Goal: Navigation & Orientation: Find specific page/section

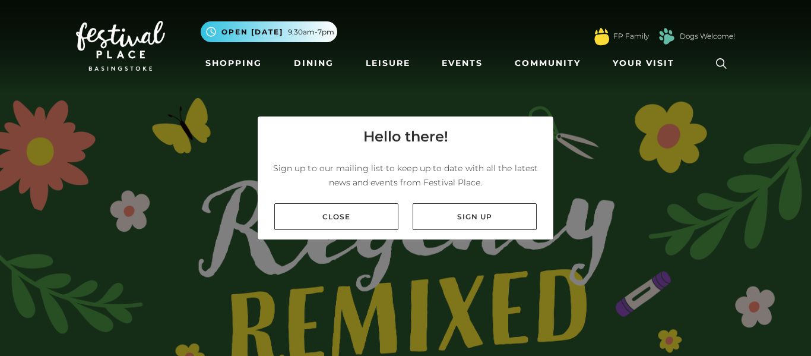
click at [348, 236] on div "Close Sign up" at bounding box center [406, 217] width 296 height 46
click at [357, 233] on div "Close Sign up" at bounding box center [406, 217] width 296 height 46
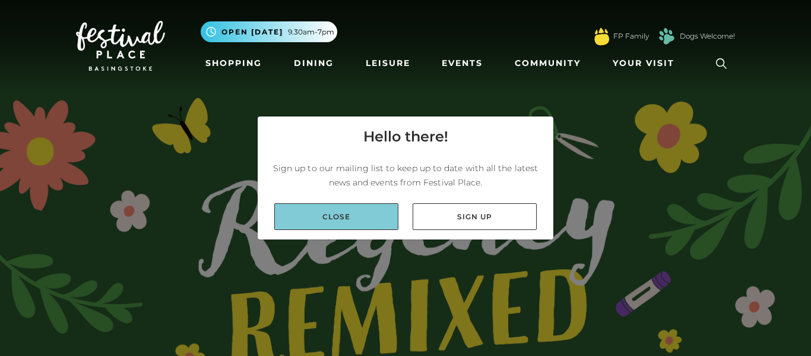
click at [351, 229] on link "Close" at bounding box center [336, 216] width 124 height 27
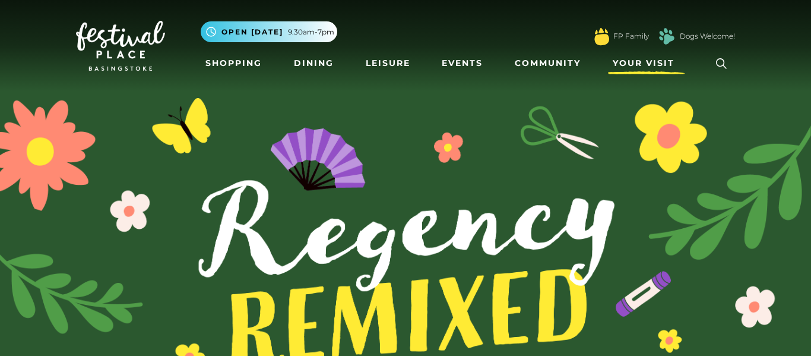
click at [645, 68] on span "Your Visit" at bounding box center [644, 63] width 62 height 12
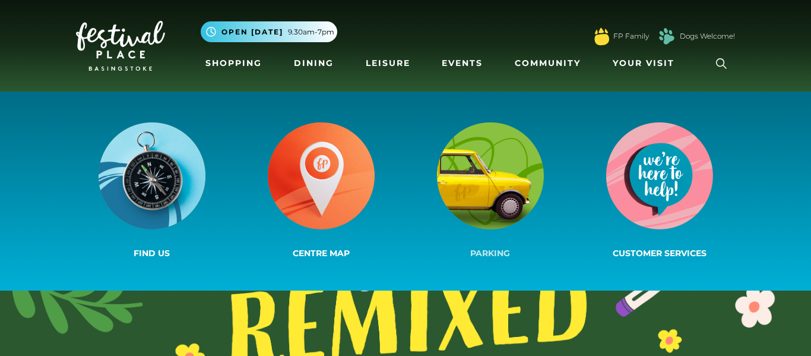
click at [527, 152] on img at bounding box center [490, 175] width 107 height 107
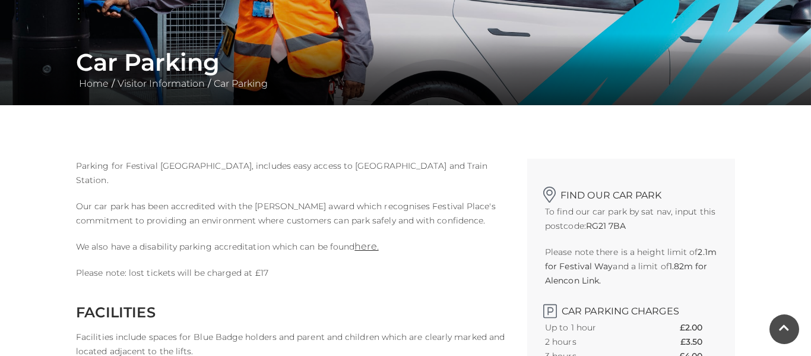
scroll to position [210, 0]
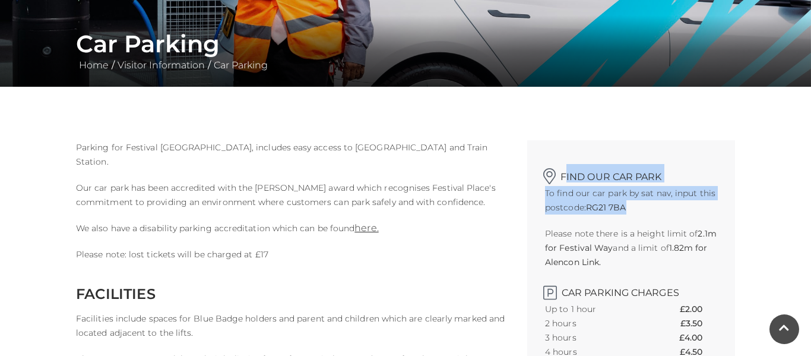
drag, startPoint x: 564, startPoint y: 177, endPoint x: 626, endPoint y: 205, distance: 68.0
click at [626, 205] on div "Find our car park To find our car park by sat nav, input this postcode: RG21 7B…" at bounding box center [631, 358] width 208 height 436
copy div "ind our car park To find our car park by sat nav, input this postcode: RG21 7BA"
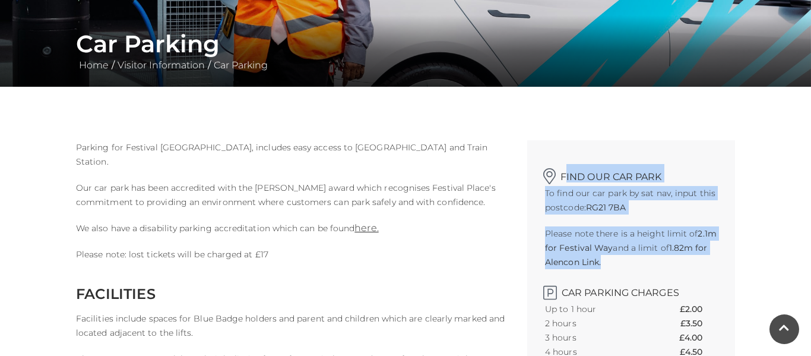
click at [611, 255] on p "Please note there is a height limit of 2.1m for Festival Way and a limit of 1.8…" at bounding box center [631, 247] width 172 height 43
copy div "ind our car park To find our car park by sat nav, input this postcode: RG21 7BA…"
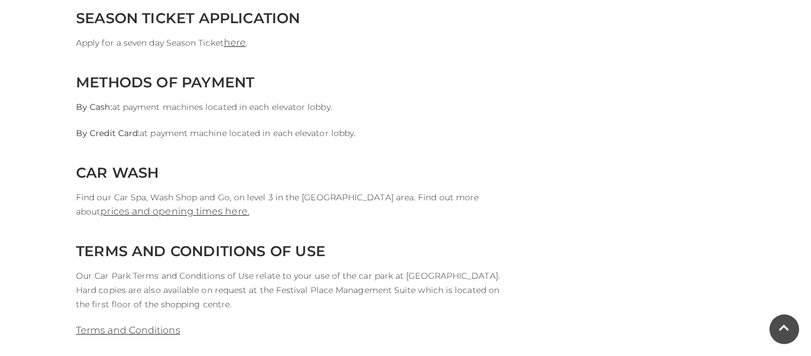
scroll to position [0, 0]
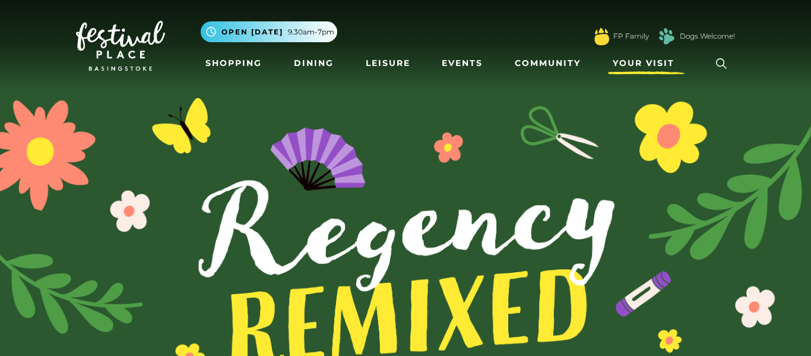
click at [645, 69] on span "Your Visit" at bounding box center [644, 63] width 62 height 12
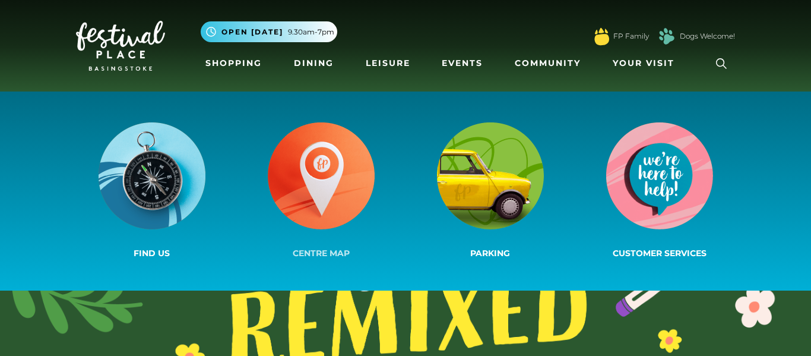
click at [347, 190] on img at bounding box center [321, 175] width 107 height 107
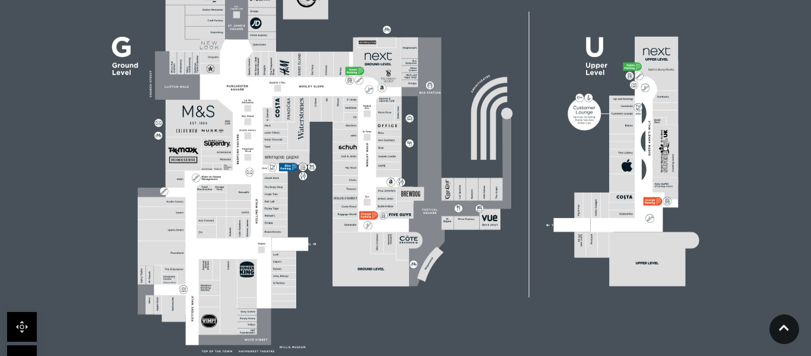
scroll to position [405, 0]
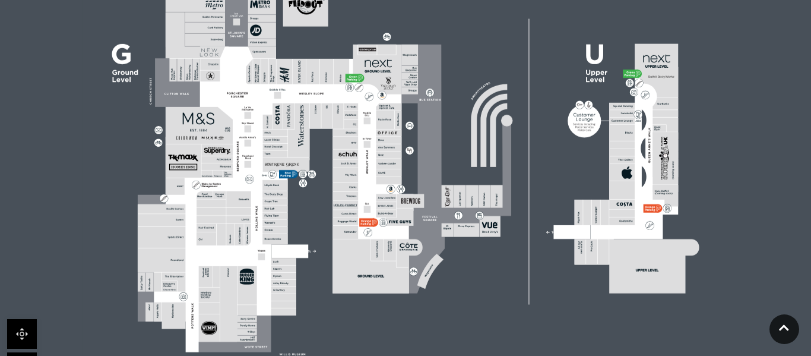
click at [241, 235] on rect at bounding box center [238, 234] width 9 height 21
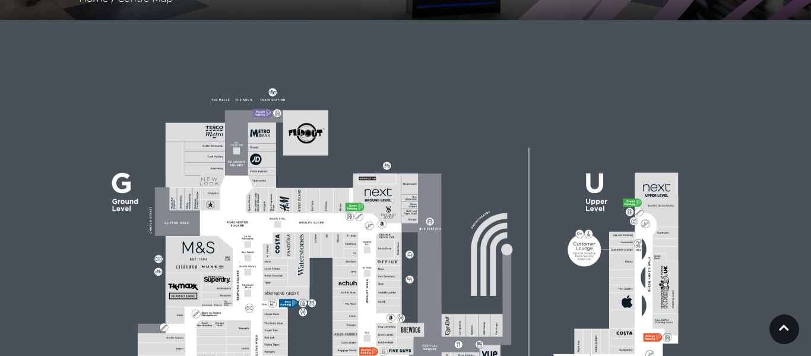
scroll to position [278, 0]
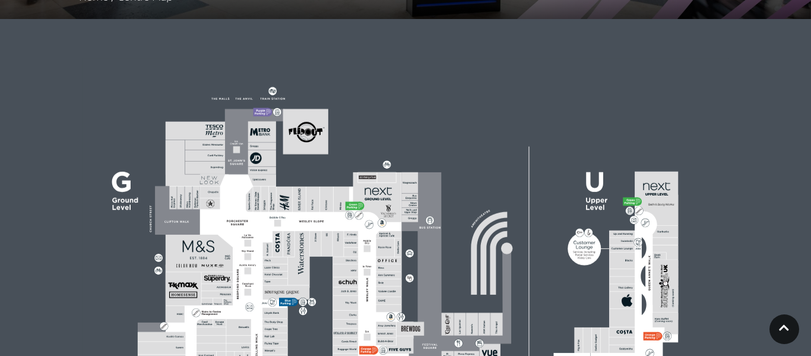
drag, startPoint x: 265, startPoint y: 265, endPoint x: 288, endPoint y: 177, distance: 90.8
click at [288, 177] on icon at bounding box center [405, 286] width 810 height 456
drag, startPoint x: 271, startPoint y: 230, endPoint x: 603, endPoint y: -43, distance: 430.2
click at [603, 0] on html "Skip to Navigation Skip to Content Toggle navigation .st5{fill:none;stroke:#FFF…" at bounding box center [405, 267] width 811 height 1090
click at [284, 202] on rect at bounding box center [285, 199] width 16 height 26
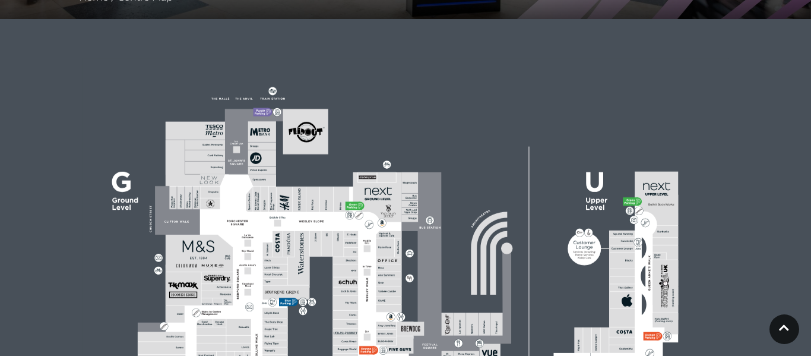
click at [284, 202] on rect at bounding box center [285, 199] width 16 height 26
click at [246, 202] on g at bounding box center [419, 289] width 562 height 360
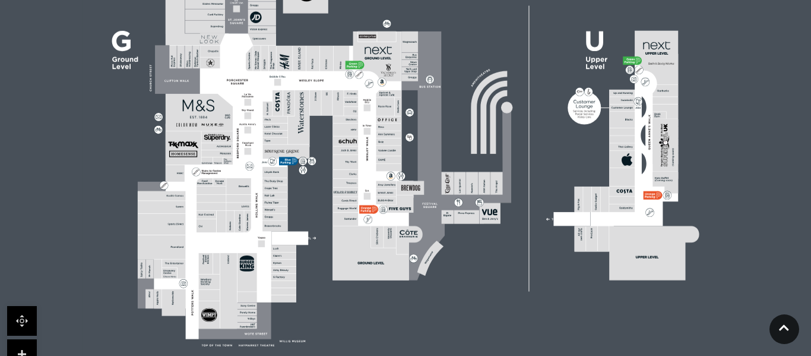
scroll to position [419, 0]
click at [21, 350] on link at bounding box center [22, 353] width 30 height 30
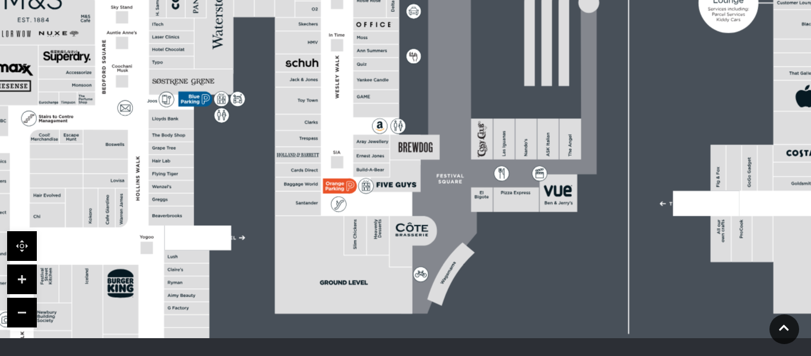
scroll to position [518, 0]
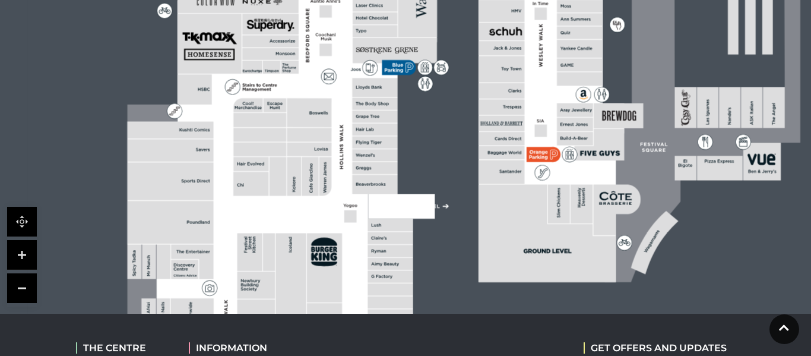
drag, startPoint x: 150, startPoint y: 176, endPoint x: 373, endPoint y: 151, distance: 224.6
click at [373, 162] on rect at bounding box center [374, 168] width 45 height 12
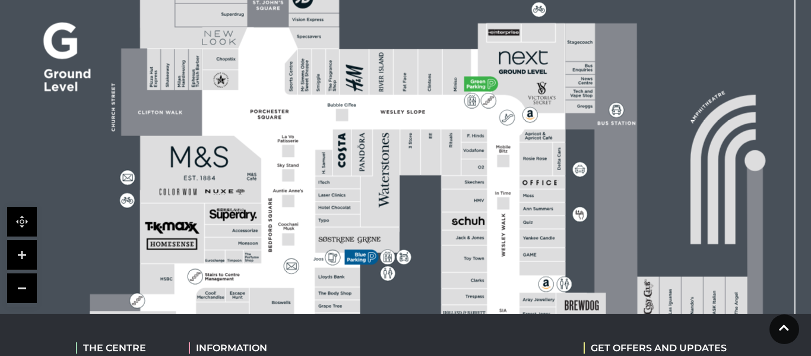
drag, startPoint x: 343, startPoint y: 46, endPoint x: 286, endPoint y: 253, distance: 215.0
click at [286, 253] on polygon at bounding box center [338, 290] width 497 height 576
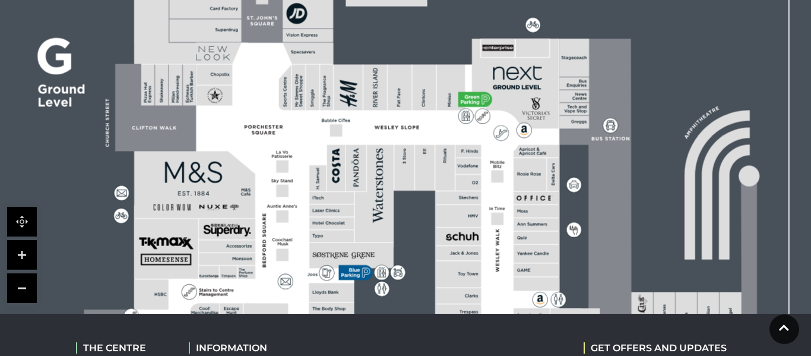
drag, startPoint x: 268, startPoint y: 112, endPoint x: 260, endPoint y: 131, distance: 20.2
click at [260, 131] on polygon at bounding box center [332, 305] width 497 height 576
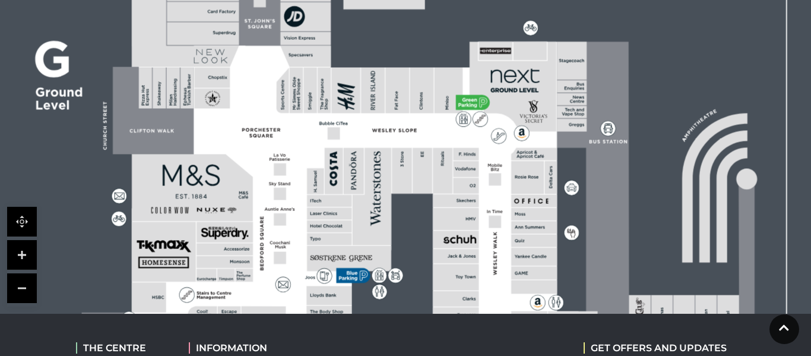
click at [35, 249] on link at bounding box center [22, 255] width 30 height 30
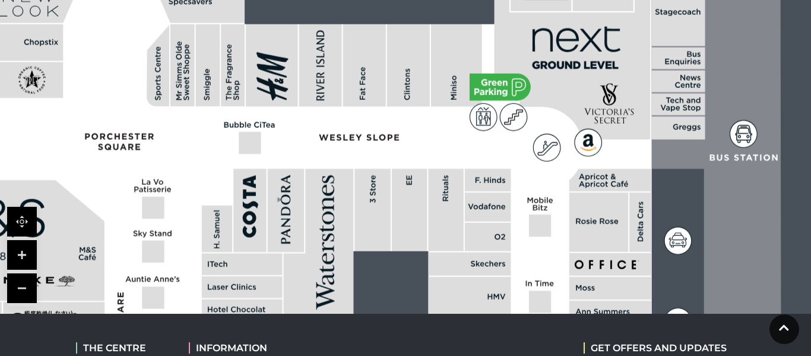
drag, startPoint x: 231, startPoint y: 199, endPoint x: 173, endPoint y: 97, distance: 118.0
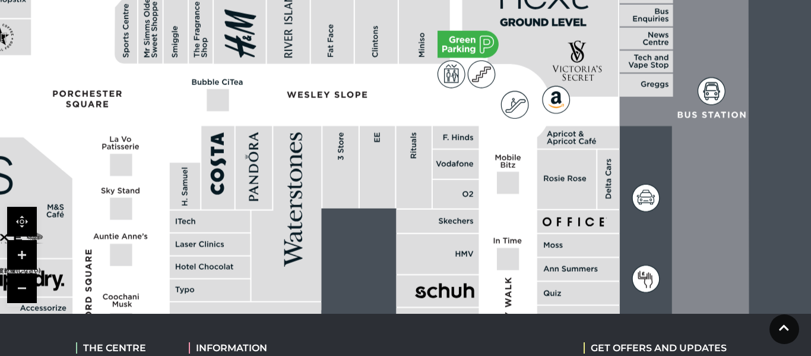
drag, startPoint x: 415, startPoint y: 211, endPoint x: 367, endPoint y: 144, distance: 82.5
click at [396, 210] on rect at bounding box center [437, 221] width 83 height 23
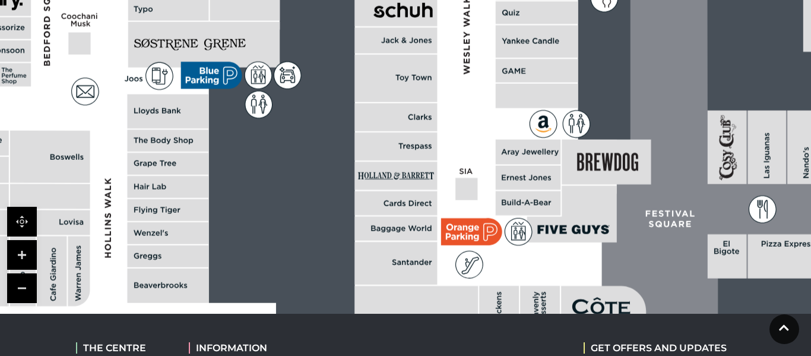
drag, startPoint x: 413, startPoint y: 290, endPoint x: 418, endPoint y: 75, distance: 215.0
click at [418, 76] on icon at bounding box center [418, 78] width 4 height 4
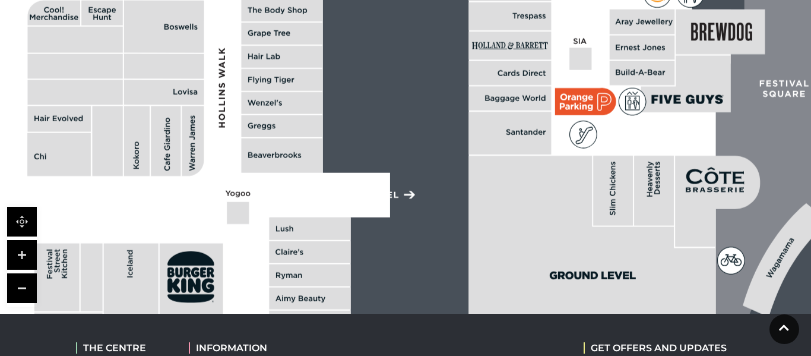
drag, startPoint x: 383, startPoint y: 240, endPoint x: 518, endPoint y: 108, distance: 188.5
click at [518, 112] on rect at bounding box center [509, 133] width 83 height 43
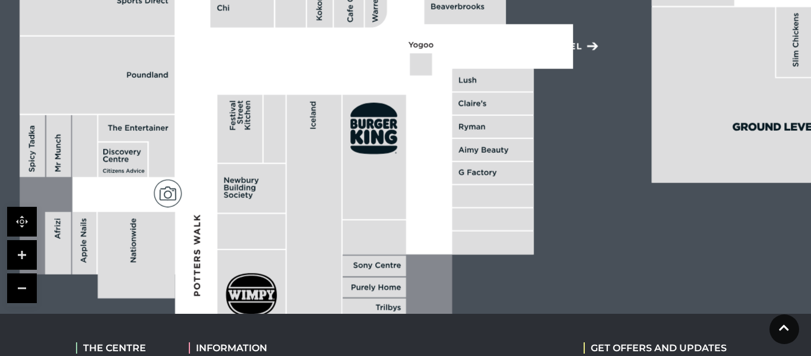
drag, startPoint x: 303, startPoint y: 247, endPoint x: 458, endPoint y: 101, distance: 212.5
click at [458, 101] on rect at bounding box center [492, 104] width 81 height 22
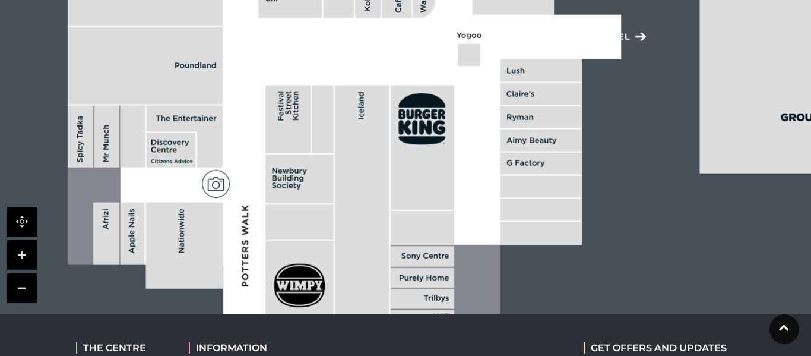
drag, startPoint x: 224, startPoint y: 227, endPoint x: 269, endPoint y: 218, distance: 46.5
click at [269, 218] on rect at bounding box center [299, 221] width 68 height 35
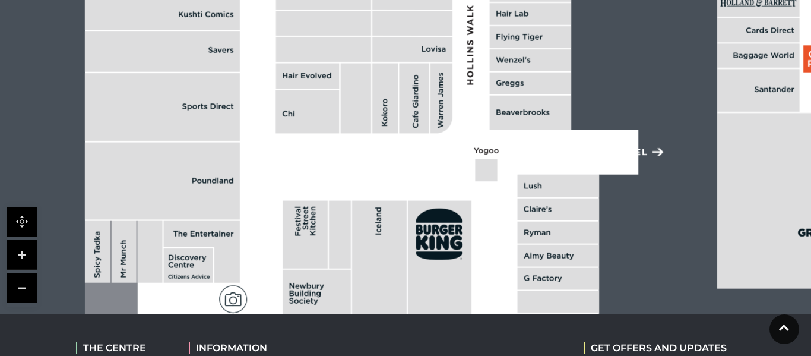
drag, startPoint x: 322, startPoint y: 51, endPoint x: 339, endPoint y: 166, distance: 116.4
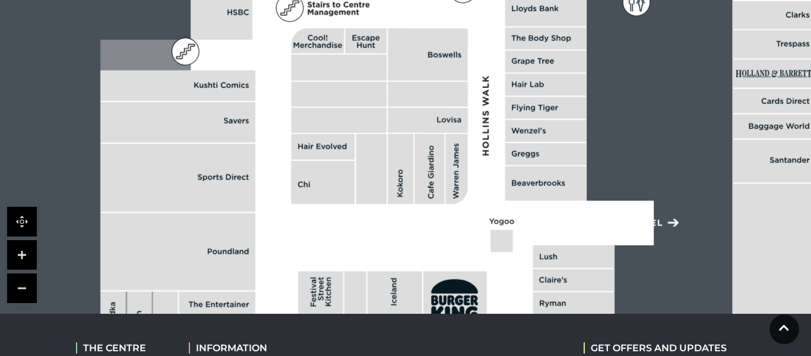
drag, startPoint x: 294, startPoint y: 113, endPoint x: 310, endPoint y: 188, distance: 76.0
click at [310, 187] on icon at bounding box center [309, 184] width 1 height 6
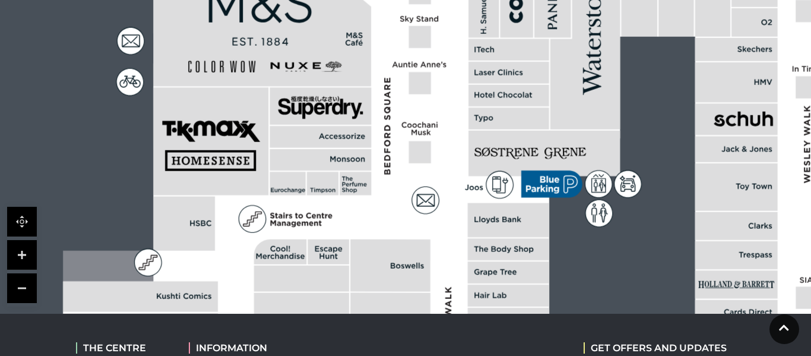
drag, startPoint x: 326, startPoint y: 6, endPoint x: 287, endPoint y: 218, distance: 215.5
click at [287, 218] on polygon at bounding box center [510, 243] width 894 height 1036
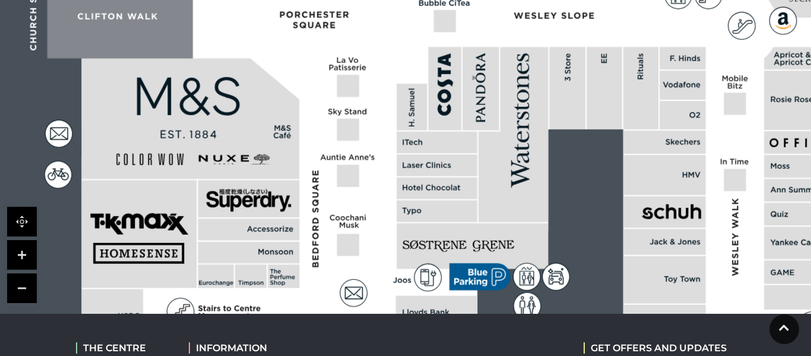
drag, startPoint x: 405, startPoint y: 119, endPoint x: 312, endPoint y: 209, distance: 128.9
click at [312, 209] on polygon at bounding box center [438, 335] width 894 height 1036
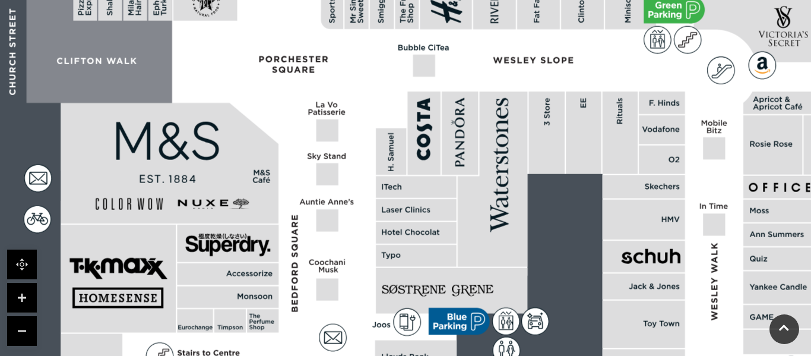
scroll to position [450, 0]
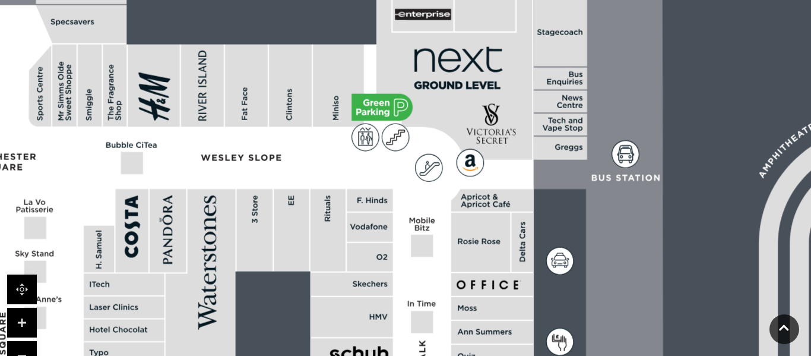
drag, startPoint x: 590, startPoint y: 148, endPoint x: 298, endPoint y: 220, distance: 300.9
click at [298, 220] on rect at bounding box center [291, 230] width 35 height 82
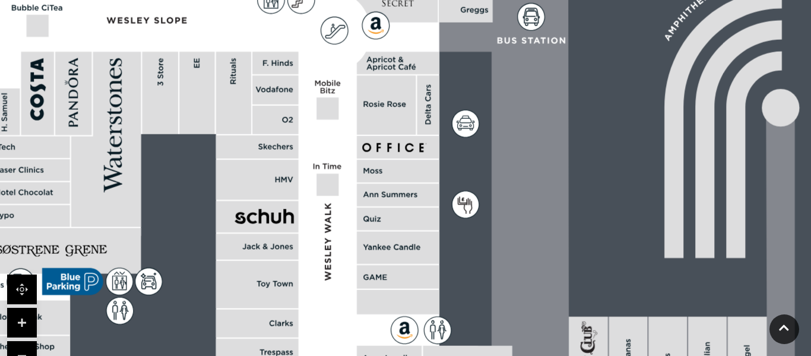
drag, startPoint x: 489, startPoint y: 220, endPoint x: 393, endPoint y: 81, distance: 168.9
click at [393, 81] on rect at bounding box center [386, 104] width 59 height 59
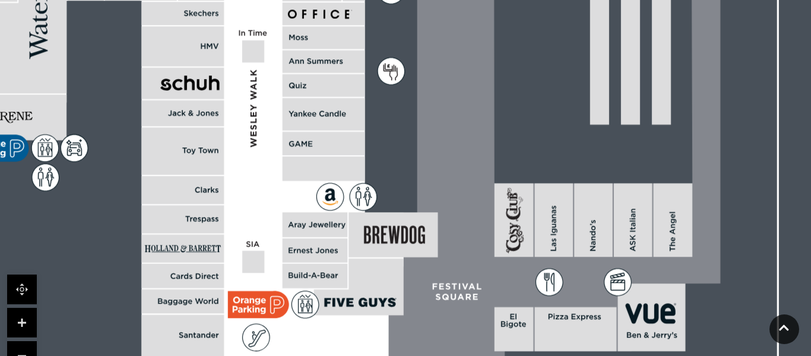
drag, startPoint x: 392, startPoint y: 219, endPoint x: 324, endPoint y: 91, distance: 145.5
click at [324, 91] on rect at bounding box center [324, 85] width 83 height 23
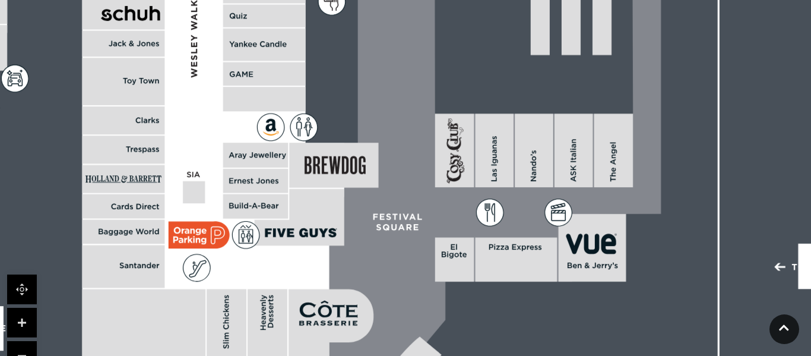
drag, startPoint x: 415, startPoint y: 284, endPoint x: 229, endPoint y: 205, distance: 202.1
click at [299, 205] on icon at bounding box center [479, 61] width 361 height 806
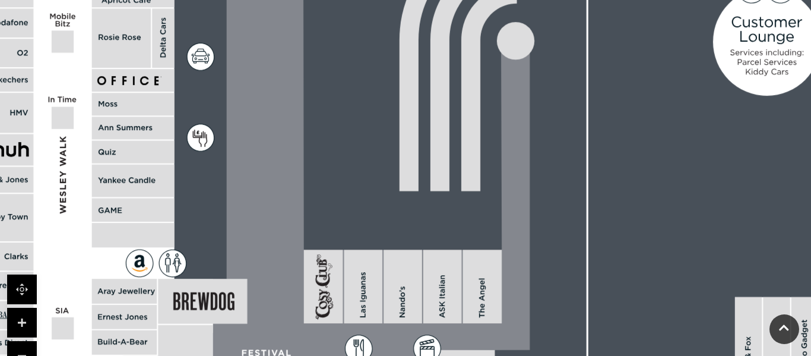
drag, startPoint x: 366, startPoint y: 71, endPoint x: 361, endPoint y: 221, distance: 150.3
click at [361, 221] on rect at bounding box center [186, 163] width 2095 height 1477
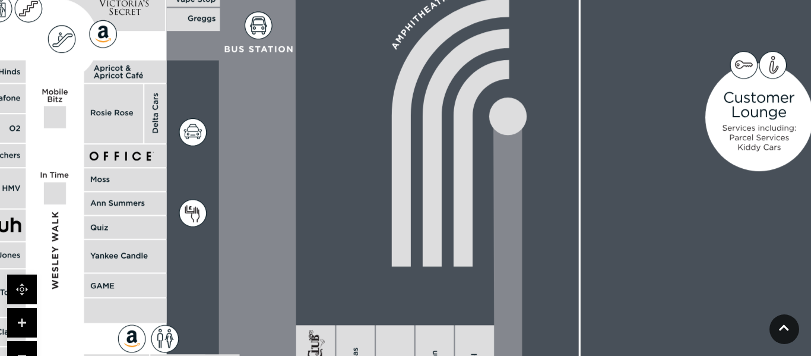
drag, startPoint x: 365, startPoint y: 104, endPoint x: 357, endPoint y: 180, distance: 76.4
click at [357, 180] on rect at bounding box center [179, 238] width 2095 height 1477
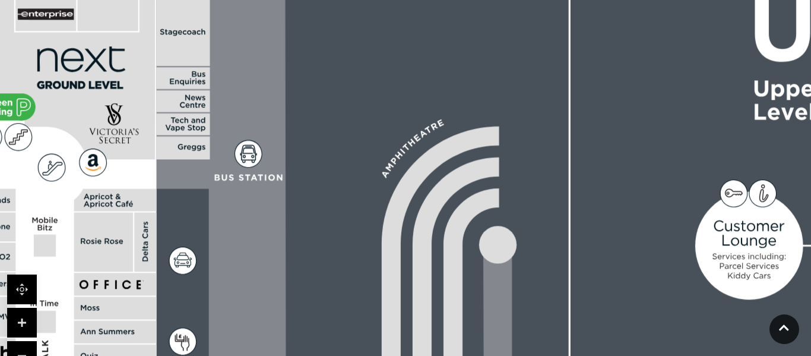
drag, startPoint x: 378, startPoint y: 77, endPoint x: 367, endPoint y: 202, distance: 125.1
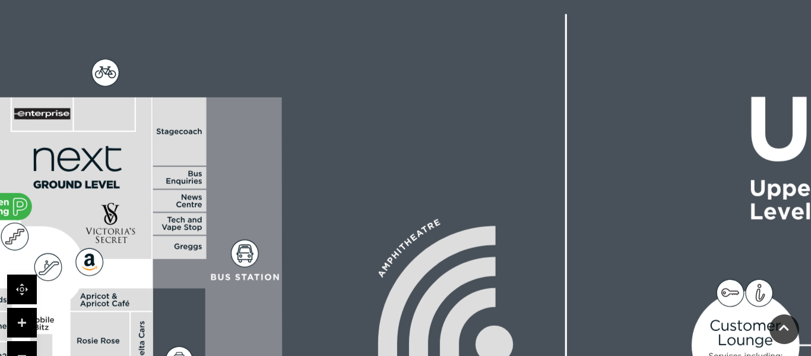
drag, startPoint x: 367, startPoint y: 202, endPoint x: 0, endPoint y: 217, distance: 367.7
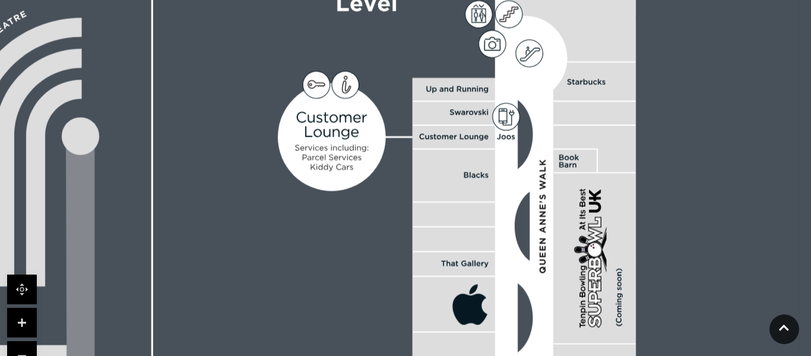
drag, startPoint x: 613, startPoint y: 258, endPoint x: 519, endPoint y: 1, distance: 273.8
click at [553, 126] on polygon at bounding box center [594, 149] width 83 height 46
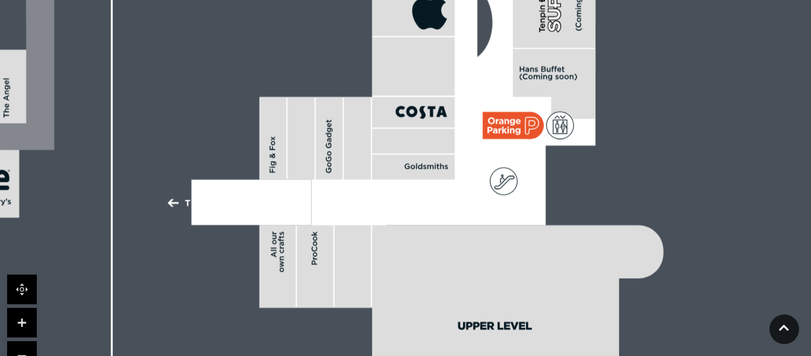
drag, startPoint x: 478, startPoint y: 168, endPoint x: 482, endPoint y: -9, distance: 177.5
click at [482, 0] on html "Skip to Navigation Skip to Content Toggle navigation .st5{fill:none;stroke:#FFF…" at bounding box center [405, 95] width 811 height 1090
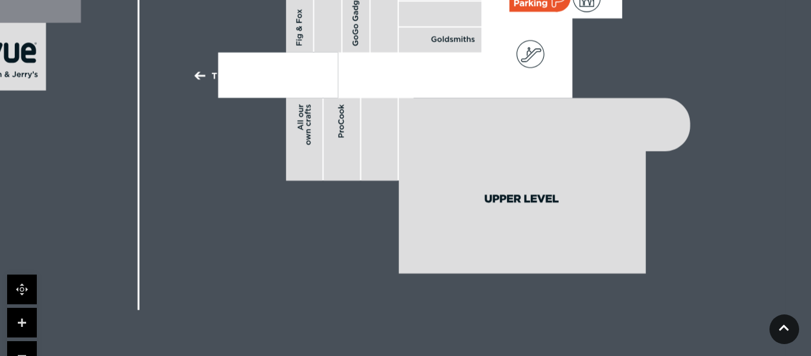
drag, startPoint x: 400, startPoint y: 237, endPoint x: 399, endPoint y: 258, distance: 20.2
click at [399, 258] on icon at bounding box center [544, 185] width 291 height 175
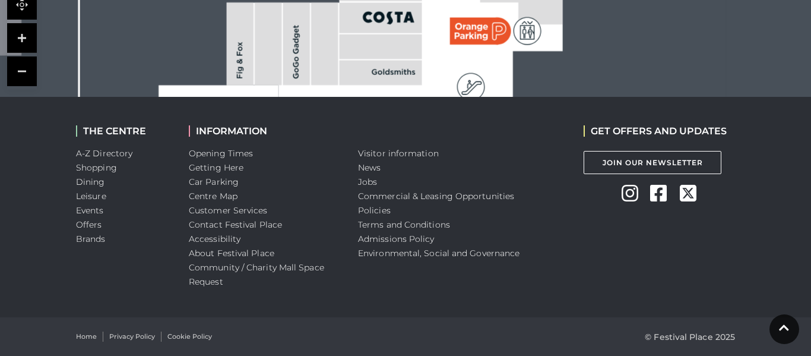
scroll to position [576, 0]
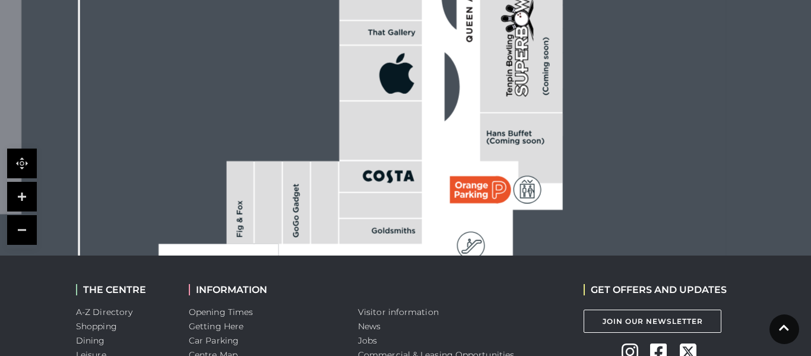
drag, startPoint x: 294, startPoint y: 155, endPoint x: 378, endPoint y: 91, distance: 105.4
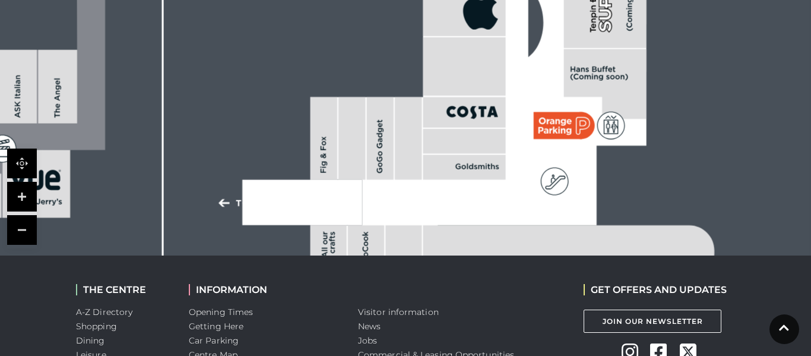
drag, startPoint x: 327, startPoint y: 102, endPoint x: 424, endPoint y: 89, distance: 98.1
click at [337, 97] on rect at bounding box center [323, 138] width 27 height 83
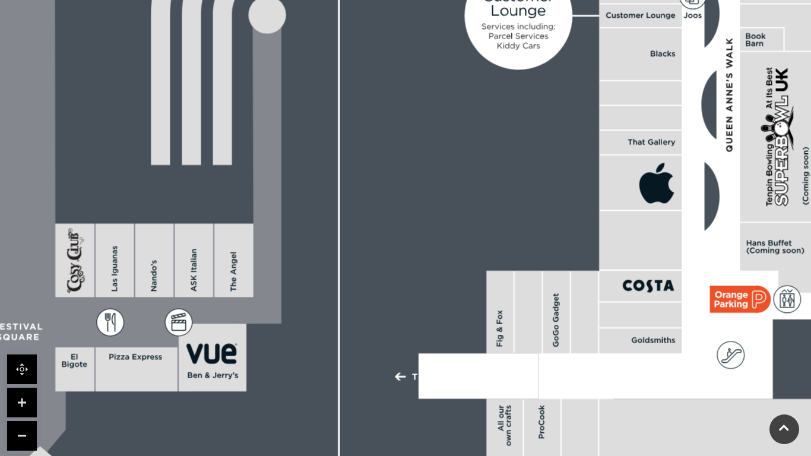
scroll to position [368, 0]
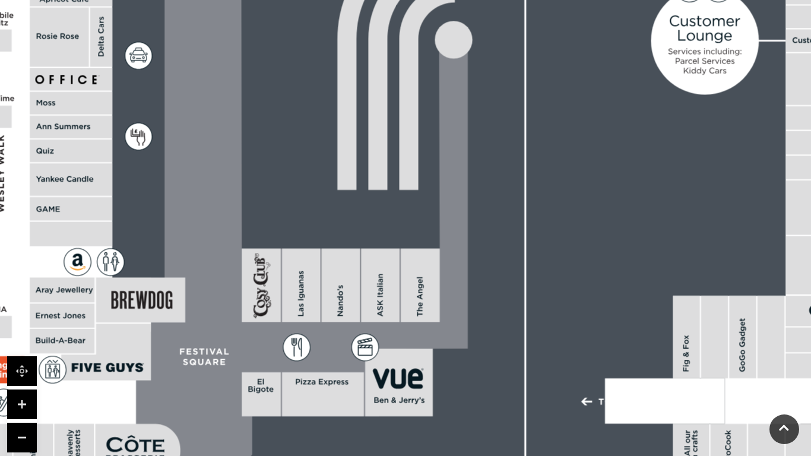
drag, startPoint x: 260, startPoint y: 167, endPoint x: 787, endPoint y: 45, distance: 541.1
click at [468, 45] on icon at bounding box center [286, 196] width 361 height 806
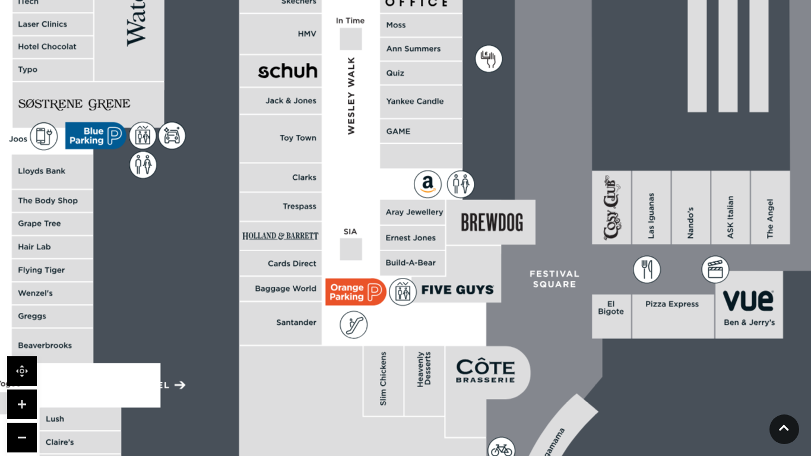
drag, startPoint x: 575, startPoint y: 77, endPoint x: 586, endPoint y: 157, distance: 80.9
click at [586, 157] on icon at bounding box center [636, 118] width 361 height 806
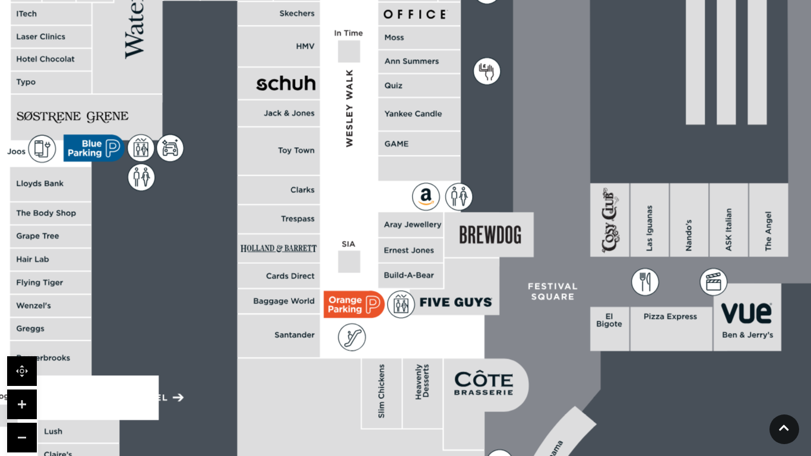
scroll to position [386, 0]
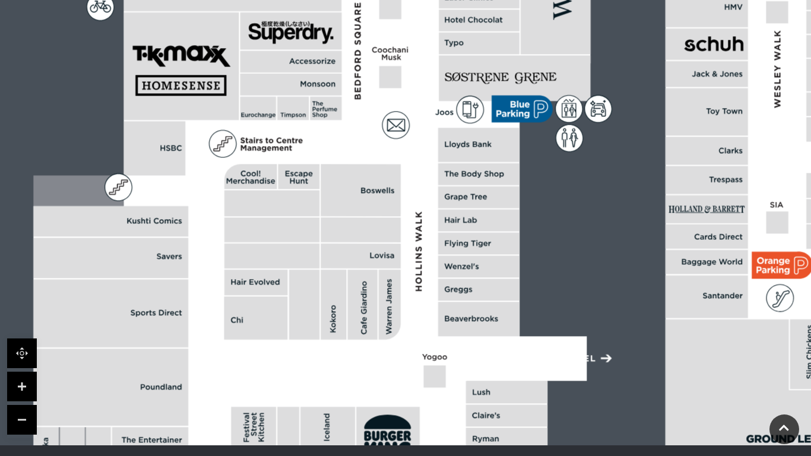
drag, startPoint x: 172, startPoint y: 191, endPoint x: 599, endPoint y: 169, distance: 427.9
click at [286, 276] on rect at bounding box center [256, 282] width 64 height 26
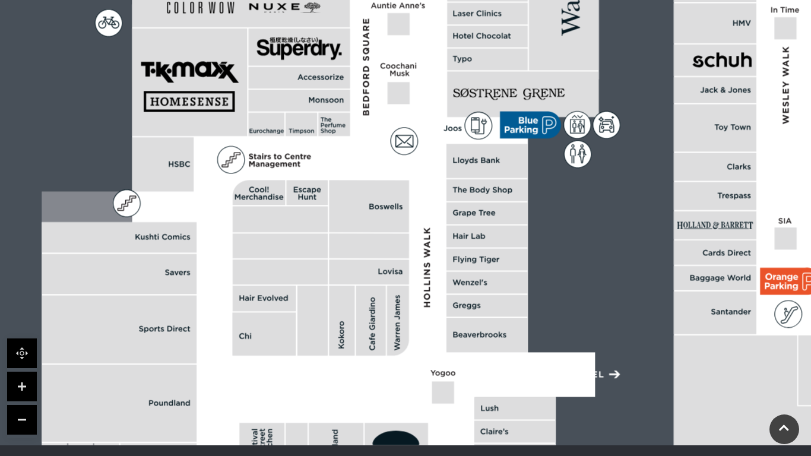
drag, startPoint x: 336, startPoint y: 180, endPoint x: 343, endPoint y: 207, distance: 27.1
click at [343, 207] on rect at bounding box center [369, 206] width 80 height 52
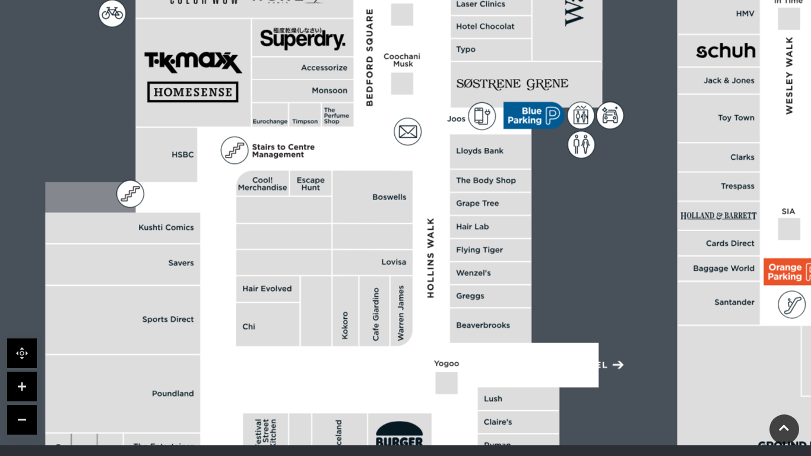
drag, startPoint x: 343, startPoint y: 207, endPoint x: 345, endPoint y: 191, distance: 15.5
click at [345, 191] on rect at bounding box center [372, 196] width 80 height 52
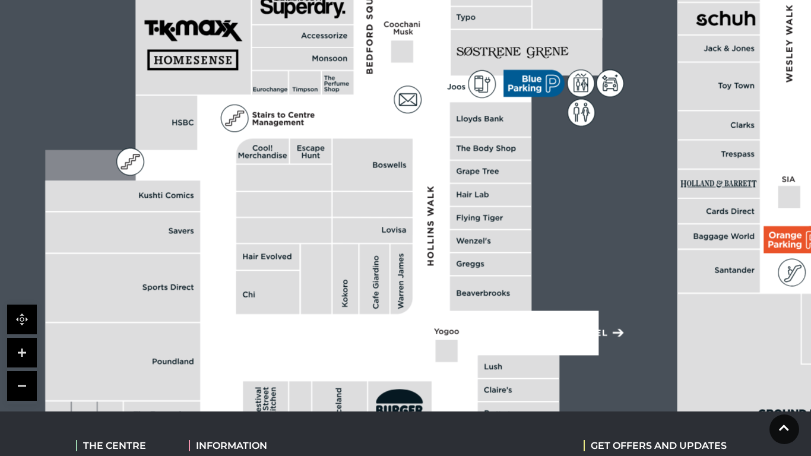
scroll to position [423, 0]
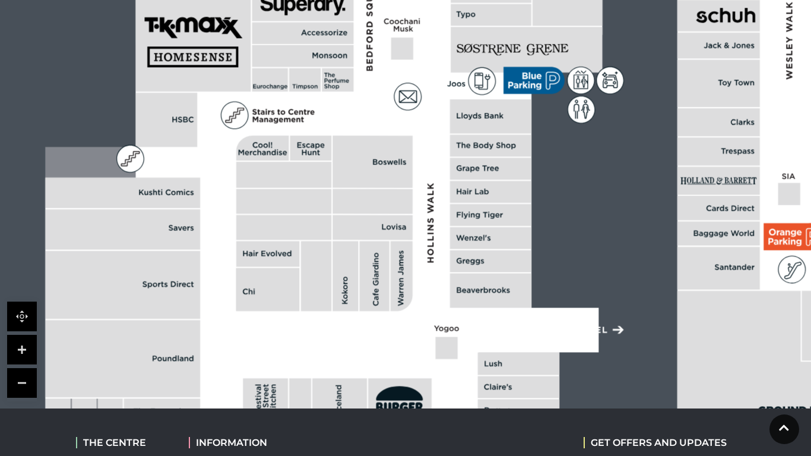
click at [23, 355] on link at bounding box center [22, 383] width 30 height 30
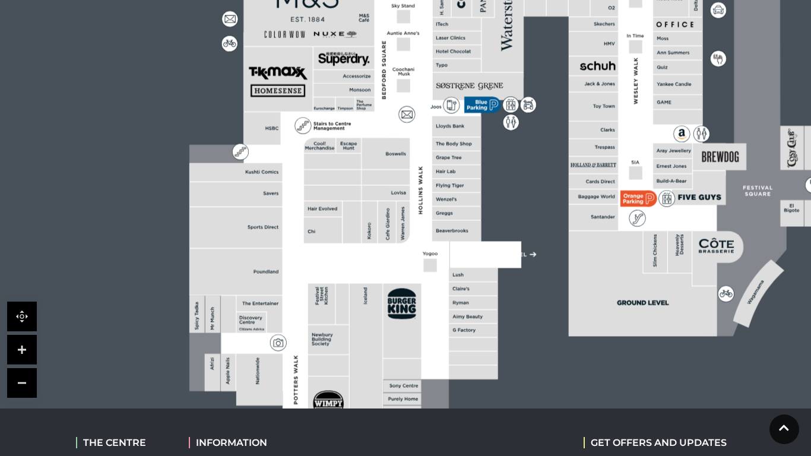
click at [23, 355] on link at bounding box center [22, 383] width 30 height 30
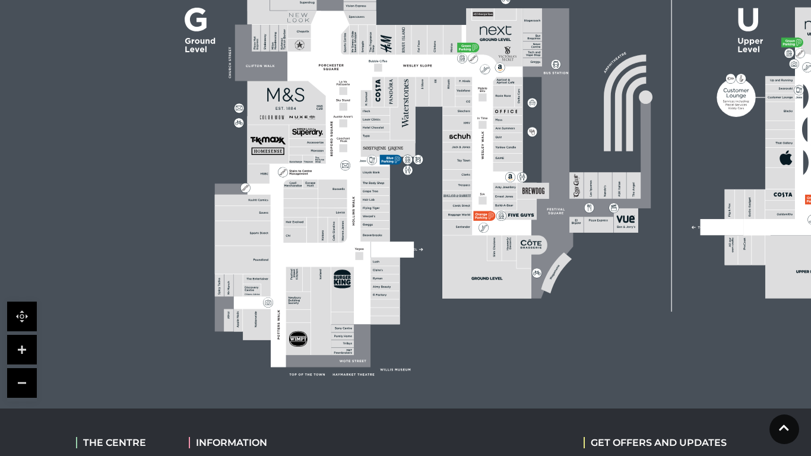
drag, startPoint x: 345, startPoint y: 198, endPoint x: 340, endPoint y: 223, distance: 25.5
click at [340, 223] on g at bounding box center [542, 145] width 655 height 420
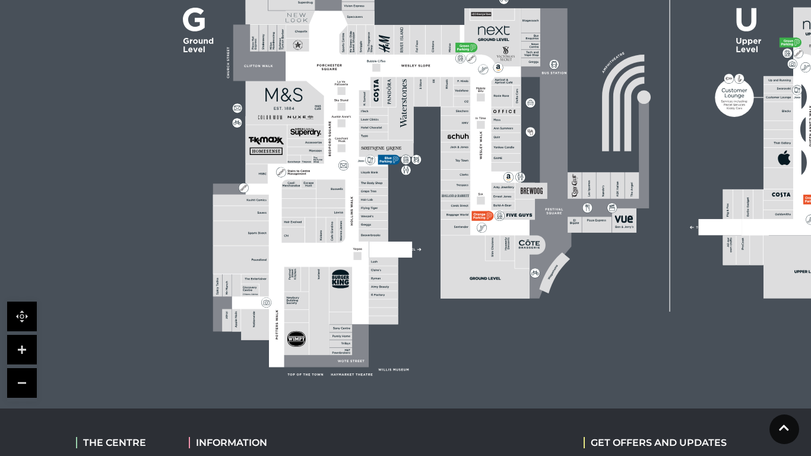
drag, startPoint x: 442, startPoint y: 148, endPoint x: 440, endPoint y: 168, distance: 19.7
click at [440, 168] on rect at bounding box center [525, 141] width 754 height 532
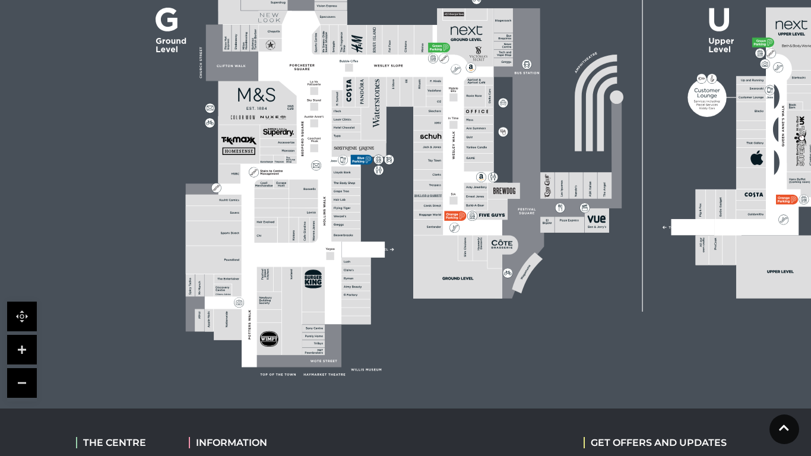
drag, startPoint x: 499, startPoint y: 132, endPoint x: 471, endPoint y: 213, distance: 85.8
click at [471, 213] on icon at bounding box center [498, 141] width 946 height 532
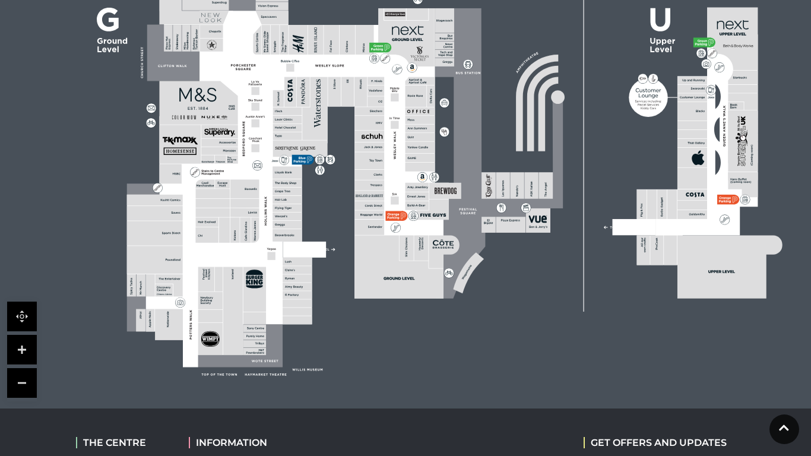
drag, startPoint x: 602, startPoint y: 176, endPoint x: 605, endPoint y: 182, distance: 6.6
click at [553, 182] on rect at bounding box center [546, 185] width 14 height 27
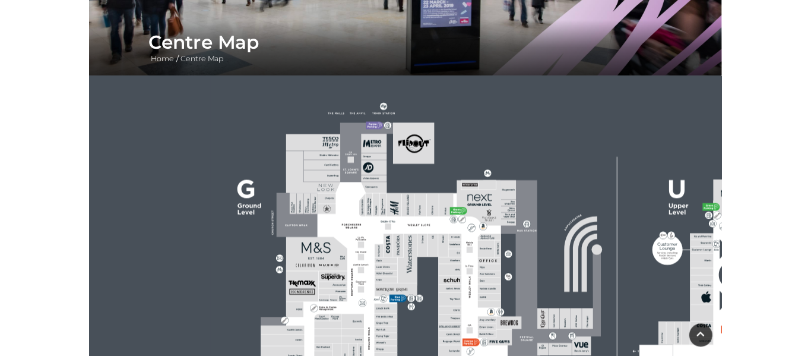
scroll to position [202, 0]
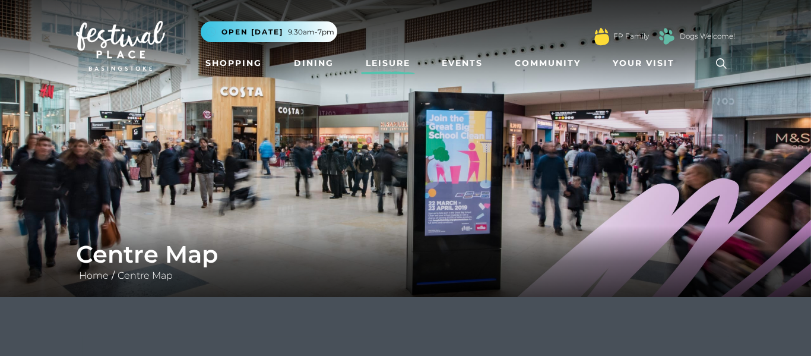
click at [372, 64] on link "Leisure" at bounding box center [388, 63] width 54 height 22
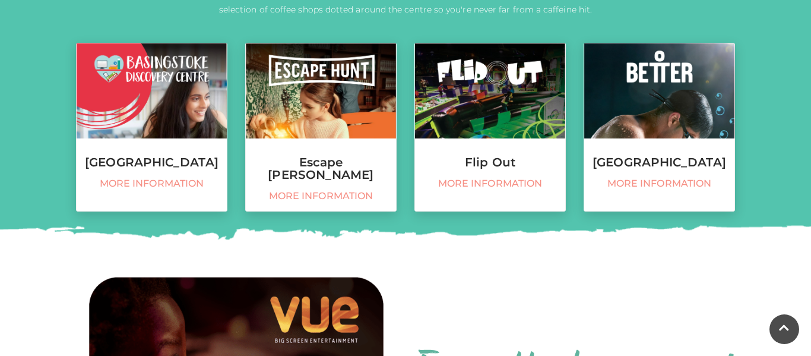
scroll to position [530, 0]
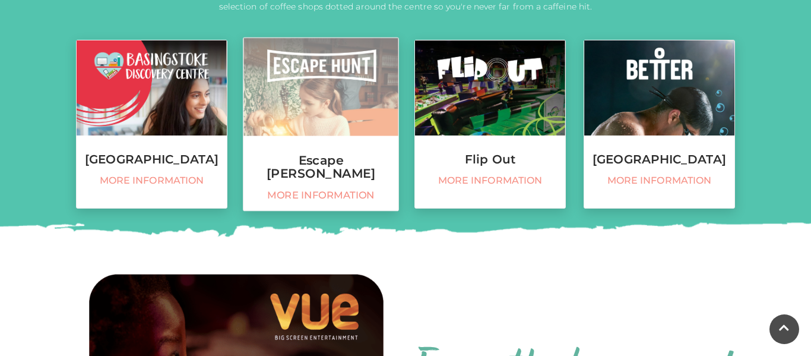
click at [324, 150] on link "Escape [PERSON_NAME] More information" at bounding box center [321, 124] width 156 height 174
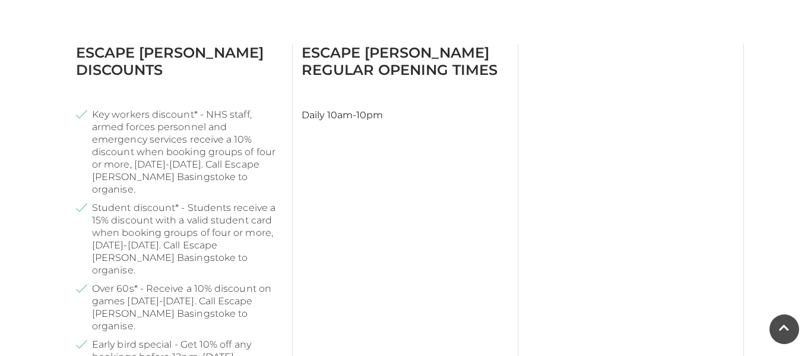
scroll to position [655, 0]
